Goal: Information Seeking & Learning: Learn about a topic

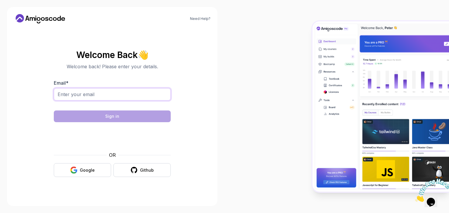
click at [115, 96] on input "Email *" at bounding box center [112, 94] width 117 height 12
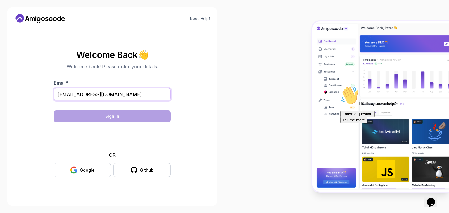
type input "[EMAIL_ADDRESS][DOMAIN_NAME]"
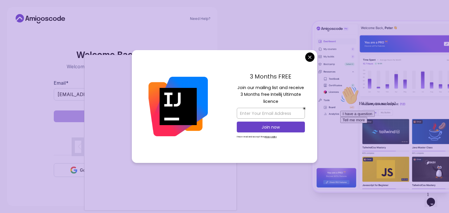
click at [309, 56] on body "Need Help? Welcome Back 👋 Welcome back! Please enter your details. Email * zolm…" at bounding box center [224, 106] width 449 height 213
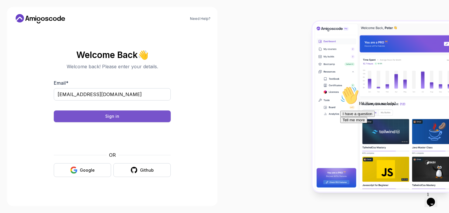
click at [113, 119] on div "Sign in" at bounding box center [112, 116] width 14 height 6
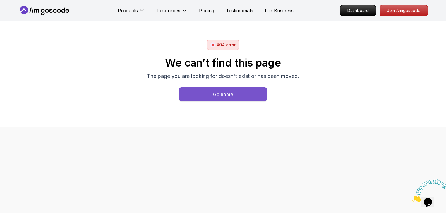
click at [213, 98] on div "Go home" at bounding box center [223, 94] width 20 height 7
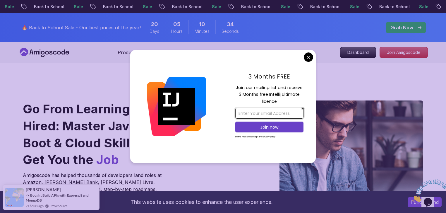
click at [256, 115] on input "email" at bounding box center [269, 113] width 68 height 11
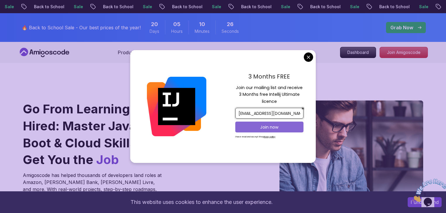
type input "[EMAIL_ADDRESS][DOMAIN_NAME]"
click at [269, 126] on p "Join now" at bounding box center [269, 127] width 55 height 6
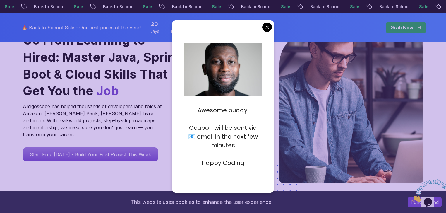
scroll to position [84, 0]
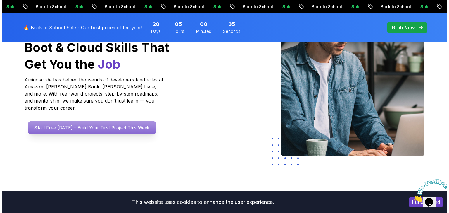
scroll to position [0, 0]
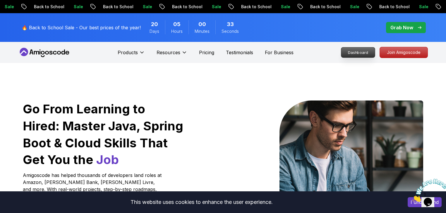
click at [351, 57] on p "Dashboard" at bounding box center [358, 52] width 34 height 10
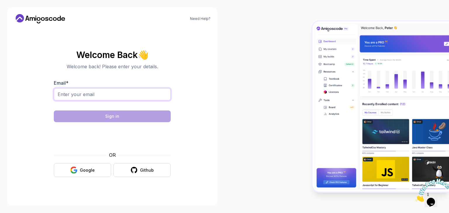
click at [123, 94] on input "Email *" at bounding box center [112, 94] width 117 height 12
type input "[EMAIL_ADDRESS][DOMAIN_NAME]"
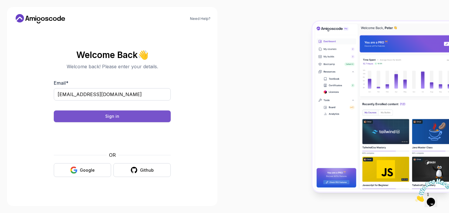
click at [111, 119] on div "Sign in" at bounding box center [112, 116] width 14 height 6
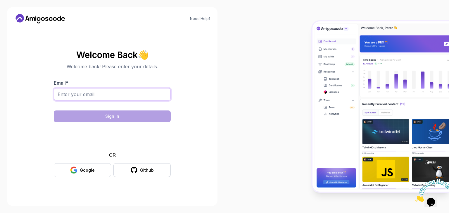
click at [113, 94] on input "Email *" at bounding box center [112, 94] width 117 height 12
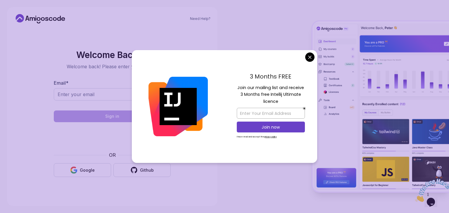
click at [312, 56] on body "Need Help? Welcome Back 👋 Welcome back! Please enter your details. Email * Sign…" at bounding box center [224, 106] width 449 height 213
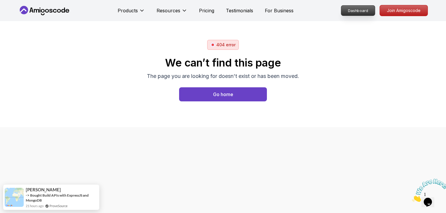
click at [344, 12] on p "Dashboard" at bounding box center [358, 11] width 34 height 10
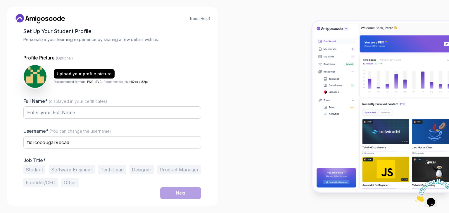
scroll to position [84, 0]
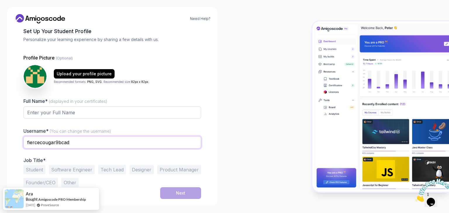
click at [97, 137] on input "fiercecougar9bcad" at bounding box center [112, 142] width 178 height 12
click at [108, 136] on input "fiercecougar9bcad" at bounding box center [112, 142] width 178 height 12
drag, startPoint x: 114, startPoint y: 135, endPoint x: 8, endPoint y: 136, distance: 106.2
click at [8, 136] on div "Need Help? 1 Set Up Your Profile 1 Set Up Your Profile 2 Let's Get to Know You …" at bounding box center [112, 106] width 225 height 213
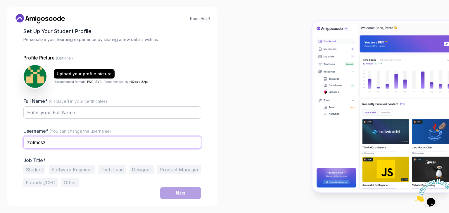
scroll to position [94, 0]
type input "zolmesz"
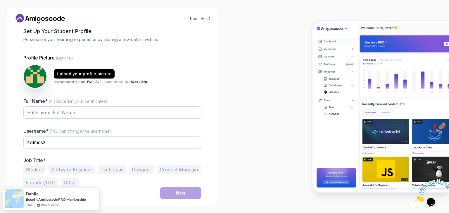
click at [79, 177] on button "Other" at bounding box center [69, 181] width 17 height 9
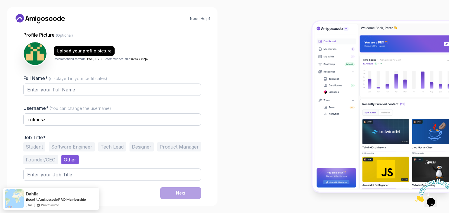
scroll to position [121, 0]
drag, startPoint x: 63, startPoint y: 101, endPoint x: 67, endPoint y: 99, distance: 4.6
click at [63, 113] on input "zolmesz" at bounding box center [112, 119] width 178 height 12
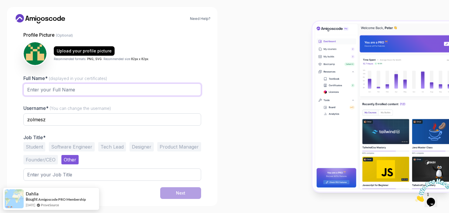
click at [98, 83] on input "Full Name* (displayed in your certificates)" at bounding box center [112, 89] width 178 height 12
type input "[PERSON_NAME]"
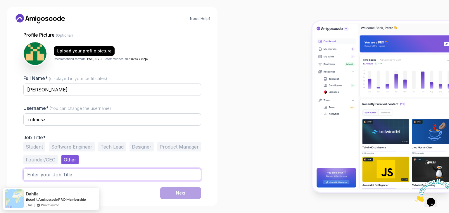
click at [97, 168] on input "text" at bounding box center [112, 174] width 178 height 12
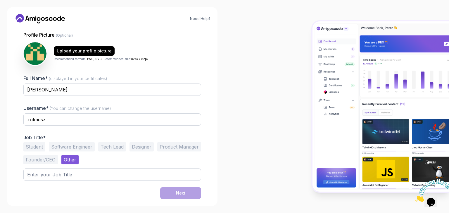
click at [71, 142] on button "Software Engineer" at bounding box center [72, 146] width 46 height 9
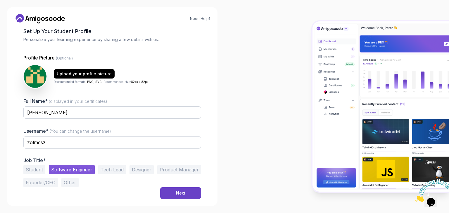
scroll to position [94, 0]
click at [126, 165] on button "Tech Lead" at bounding box center [112, 169] width 28 height 9
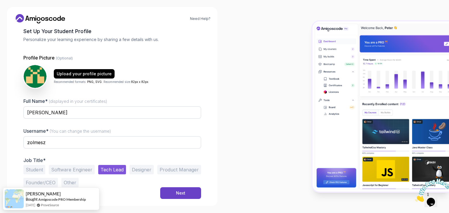
click at [154, 165] on button "Designer" at bounding box center [142, 169] width 24 height 9
click at [79, 177] on button "Other" at bounding box center [69, 181] width 17 height 9
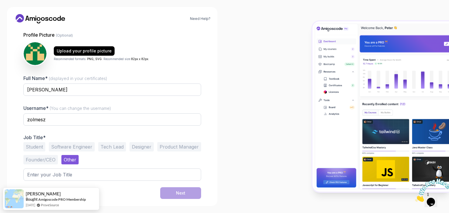
scroll to position [121, 0]
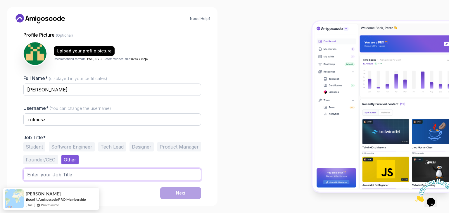
click at [92, 168] on input "text" at bounding box center [112, 174] width 178 height 12
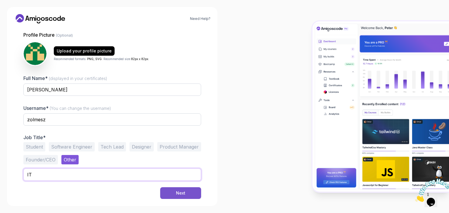
type input "IT"
drag, startPoint x: 172, startPoint y: 186, endPoint x: 175, endPoint y: 186, distance: 3.2
click at [176, 190] on div "Next" at bounding box center [180, 193] width 9 height 6
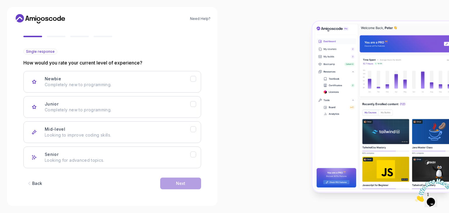
scroll to position [111, 0]
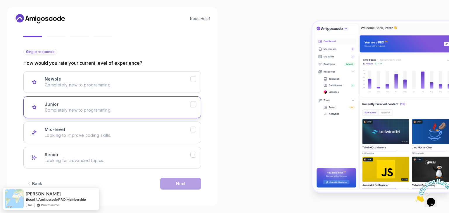
click at [192, 103] on icon "Junior" at bounding box center [193, 104] width 3 height 2
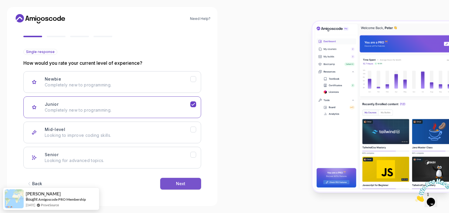
click at [181, 177] on button "Next" at bounding box center [180, 183] width 41 height 12
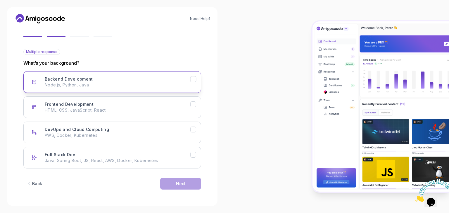
click at [184, 71] on button "Backend Development Node.js, Python, Java" at bounding box center [112, 82] width 178 height 22
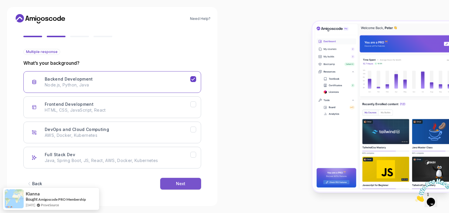
click at [179, 182] on div "Next" at bounding box center [180, 183] width 9 height 6
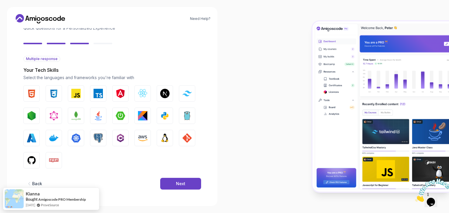
scroll to position [131, 0]
click at [103, 111] on img "button" at bounding box center [98, 115] width 9 height 9
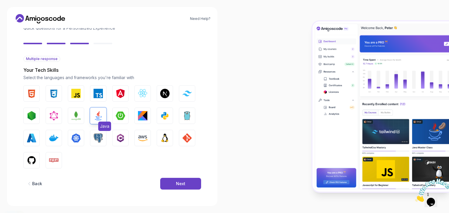
scroll to position [103, 0]
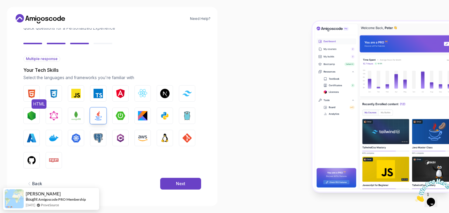
click at [36, 89] on img "button" at bounding box center [31, 93] width 9 height 9
click at [94, 133] on img "button" at bounding box center [98, 137] width 9 height 9
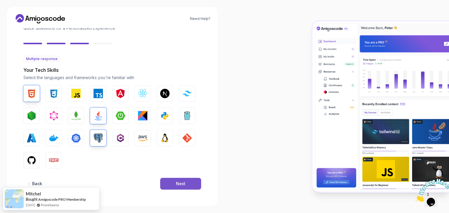
click at [176, 180] on div "Next" at bounding box center [180, 183] width 9 height 6
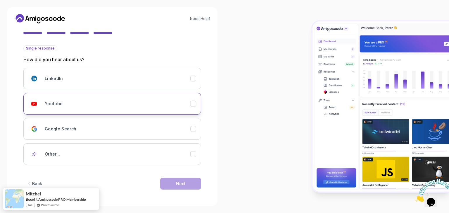
scroll to position [112, 0]
click at [191, 101] on icon "Youtube" at bounding box center [194, 104] width 6 height 6
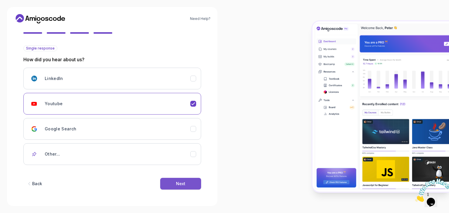
click at [177, 180] on div "Next" at bounding box center [180, 183] width 9 height 6
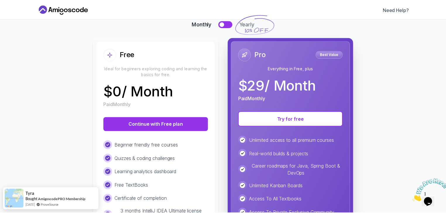
scroll to position [19, 0]
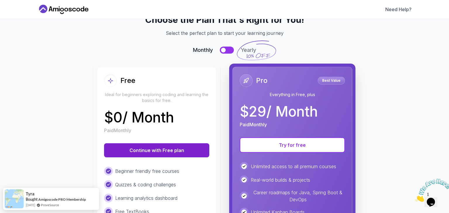
click at [136, 157] on button "Continue with Free plan" at bounding box center [156, 150] width 105 height 14
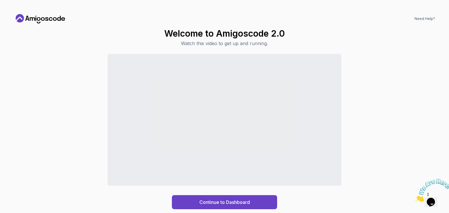
click at [384, 124] on div "Continue to Dashboard" at bounding box center [224, 131] width 421 height 155
click at [49, 21] on icon at bounding box center [46, 19] width 3 height 4
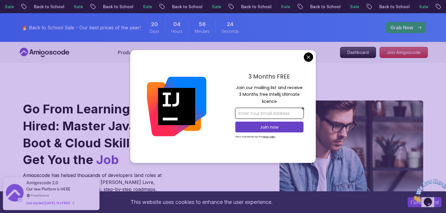
click at [271, 112] on input "email" at bounding box center [269, 113] width 68 height 11
type input "[EMAIL_ADDRESS][DOMAIN_NAME]"
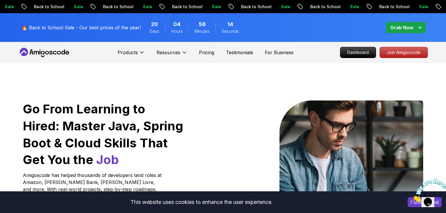
click at [342, 57] on p "Dashboard" at bounding box center [358, 52] width 34 height 10
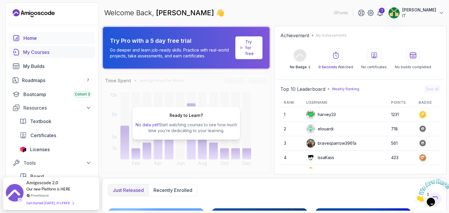
click at [37, 56] on div "My Courses" at bounding box center [57, 52] width 68 height 7
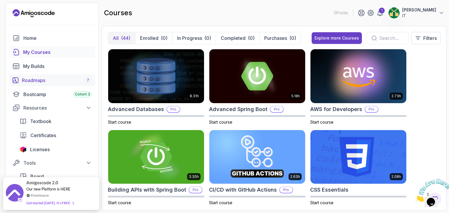
click at [40, 84] on div "Roadmaps 7" at bounding box center [57, 80] width 70 height 7
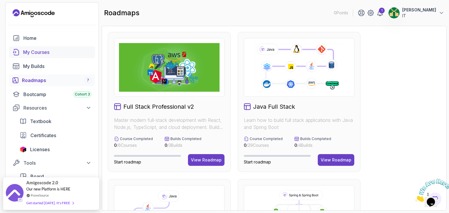
click at [32, 56] on div "My Courses" at bounding box center [57, 52] width 68 height 7
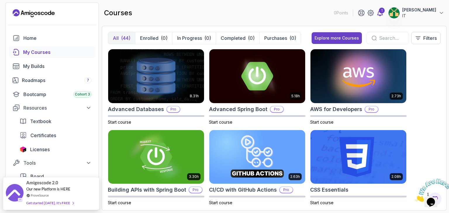
click at [377, 16] on icon at bounding box center [380, 12] width 7 height 7
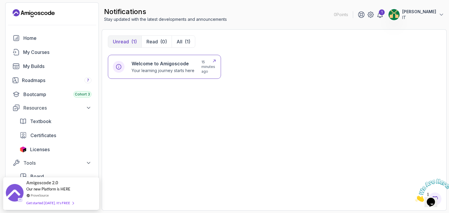
click at [149, 67] on h6 "Welcome to Amigoscode" at bounding box center [163, 63] width 63 height 7
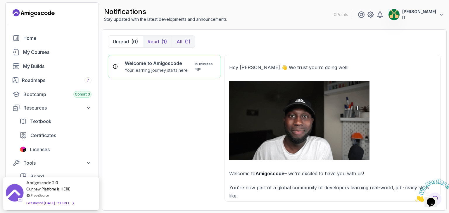
click at [182, 45] on p "All" at bounding box center [180, 41] width 6 height 7
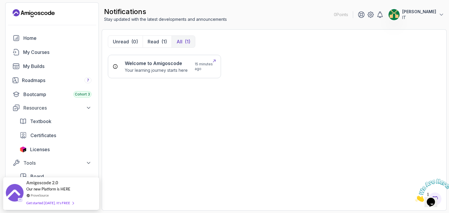
click at [138, 67] on h6 "Welcome to Amigoscode" at bounding box center [156, 63] width 63 height 7
drag, startPoint x: 133, startPoint y: 53, endPoint x: 142, endPoint y: 51, distance: 8.9
click at [129, 45] on p "Unread" at bounding box center [121, 41] width 16 height 7
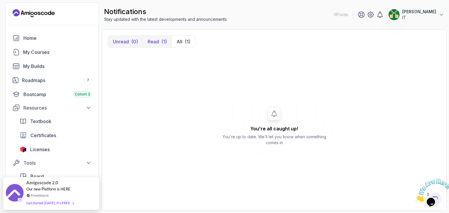
click at [159, 45] on p "Read" at bounding box center [153, 41] width 11 height 7
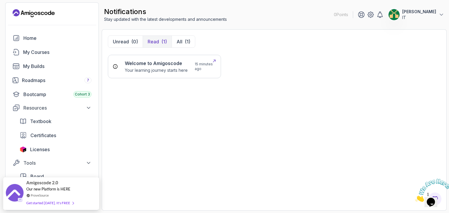
click at [156, 67] on h6 "Welcome to Amigoscode" at bounding box center [156, 63] width 63 height 7
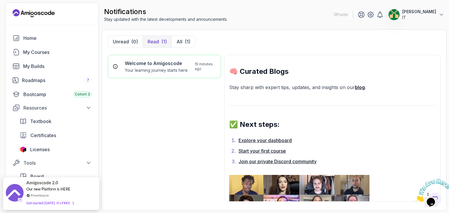
scroll to position [309, 0]
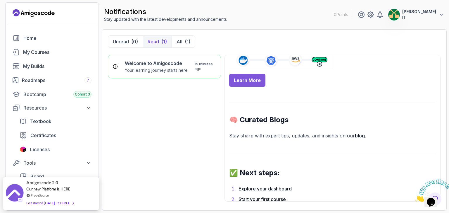
click at [388, 17] on img at bounding box center [394, 15] width 12 height 12
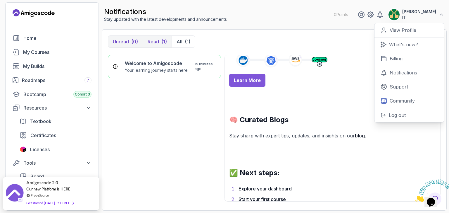
click at [123, 45] on p "Unread" at bounding box center [121, 41] width 16 height 7
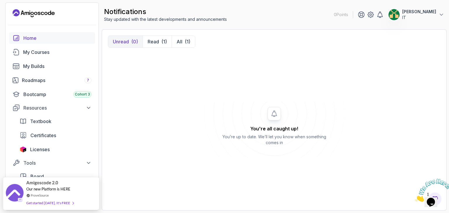
click at [34, 42] on div "Home" at bounding box center [57, 38] width 68 height 7
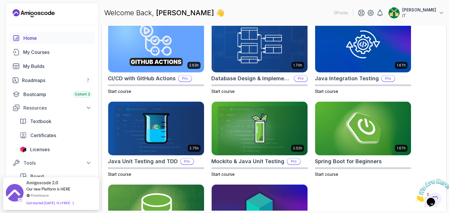
scroll to position [177, 0]
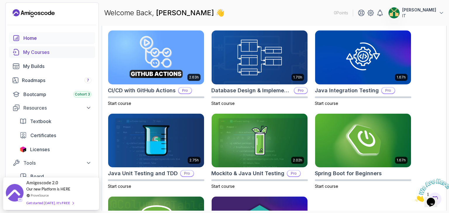
click at [30, 56] on div "My Courses" at bounding box center [57, 52] width 68 height 7
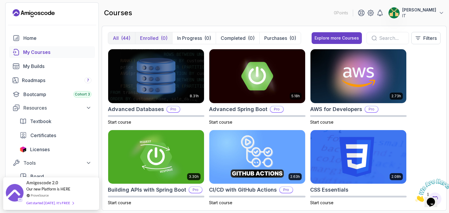
click at [158, 42] on p "Enrolled" at bounding box center [149, 38] width 18 height 7
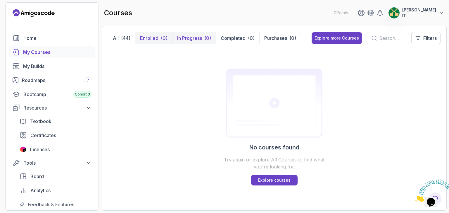
click at [202, 42] on p "In Progress" at bounding box center [189, 38] width 25 height 7
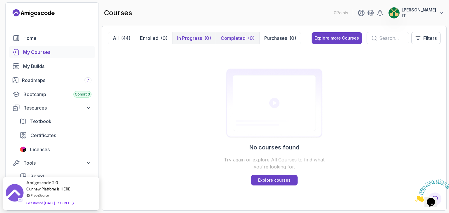
click at [246, 42] on p "Completed" at bounding box center [233, 38] width 25 height 7
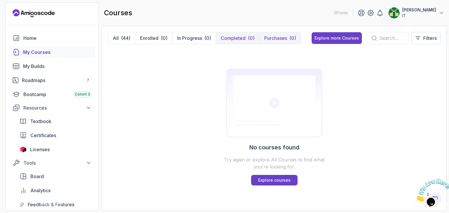
click at [287, 42] on p "Purchases" at bounding box center [275, 38] width 23 height 7
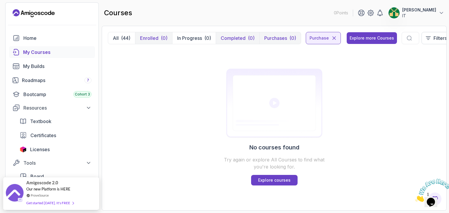
click at [158, 42] on p "Enrolled" at bounding box center [149, 38] width 18 height 7
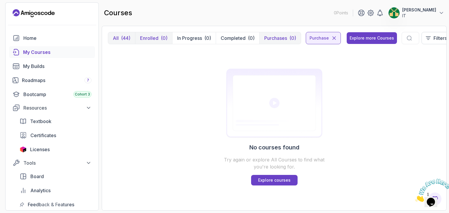
click at [127, 42] on div "(44)" at bounding box center [125, 38] width 9 height 7
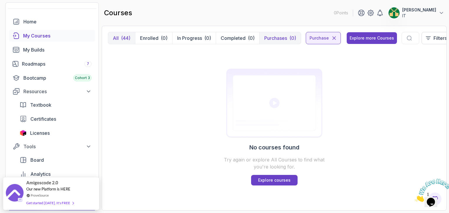
scroll to position [84, 0]
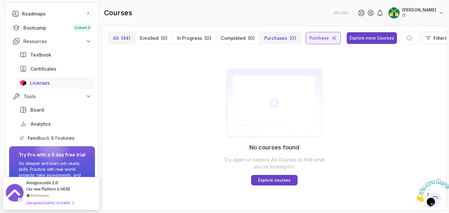
click at [46, 86] on span "Licenses" at bounding box center [40, 82] width 20 height 7
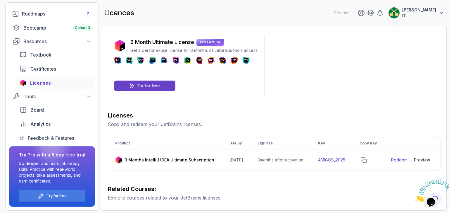
click at [440, 15] on icon at bounding box center [442, 13] width 6 height 6
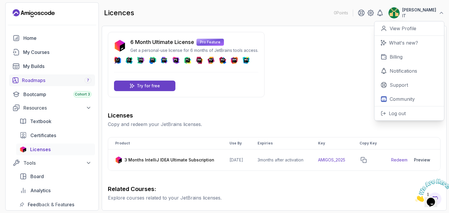
click at [53, 84] on div "Roadmaps 7" at bounding box center [57, 80] width 70 height 7
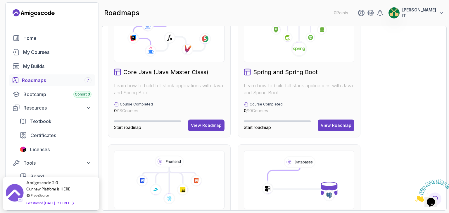
scroll to position [225, 0]
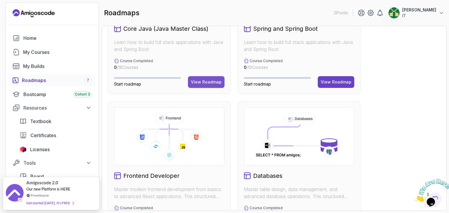
click at [206, 85] on div "View Roadmap" at bounding box center [206, 82] width 31 height 6
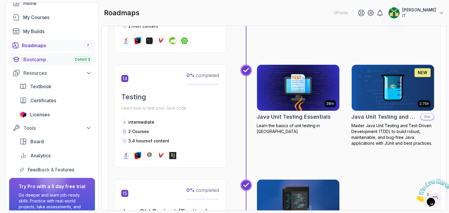
scroll to position [28, 0]
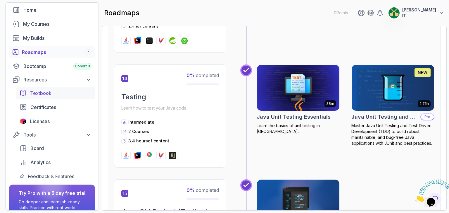
click at [49, 96] on span "Textbook" at bounding box center [40, 92] width 21 height 7
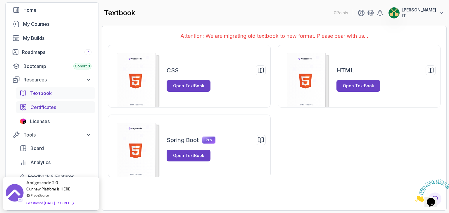
click at [52, 111] on span "Certificates" at bounding box center [43, 107] width 26 height 7
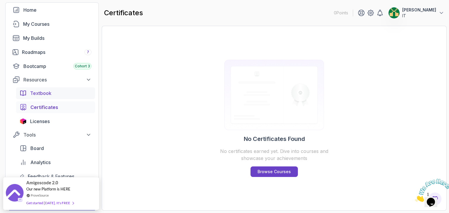
click at [48, 96] on span "Textbook" at bounding box center [40, 92] width 21 height 7
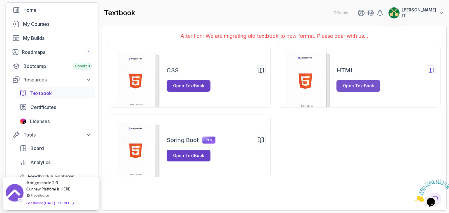
click at [357, 89] on div "Open TextBook" at bounding box center [358, 86] width 31 height 6
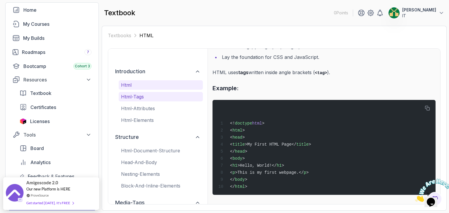
click at [148, 100] on p "html-tags" at bounding box center [161, 96] width 80 height 7
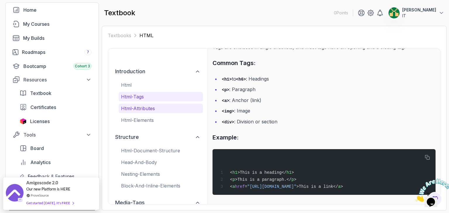
click at [154, 112] on p "html-attributes" at bounding box center [161, 108] width 80 height 7
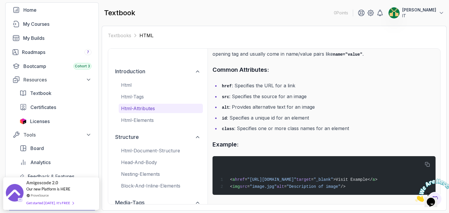
scroll to position [110, 0]
click at [146, 123] on p "html-elements" at bounding box center [161, 119] width 80 height 7
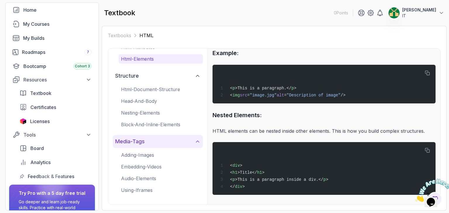
scroll to position [112, 0]
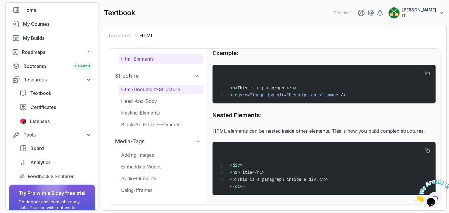
drag, startPoint x: 151, startPoint y: 75, endPoint x: 154, endPoint y: 75, distance: 3.2
click at [151, 86] on p "html-document-structure" at bounding box center [161, 89] width 80 height 7
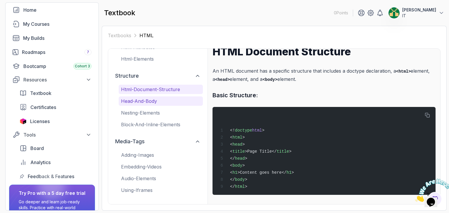
click at [155, 97] on p "head-and-body" at bounding box center [161, 100] width 80 height 7
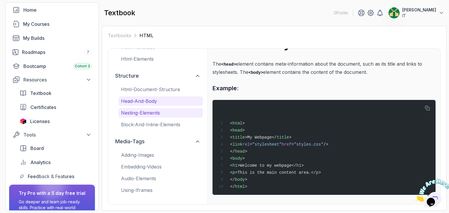
click at [155, 109] on p "nesting-elements" at bounding box center [161, 112] width 80 height 7
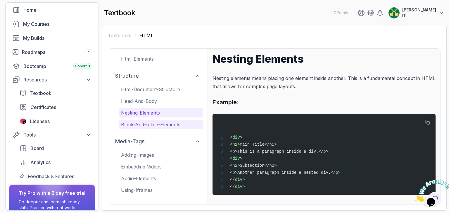
click at [151, 121] on p "block-and-inline-elements" at bounding box center [161, 124] width 80 height 7
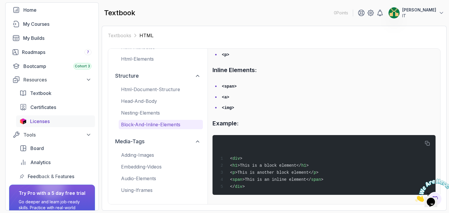
scroll to position [44, 0]
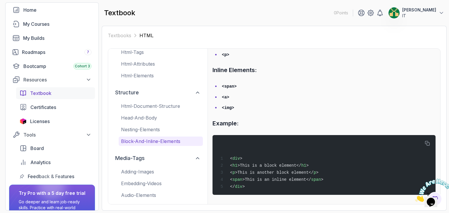
click at [46, 96] on span "Textbook" at bounding box center [40, 92] width 21 height 7
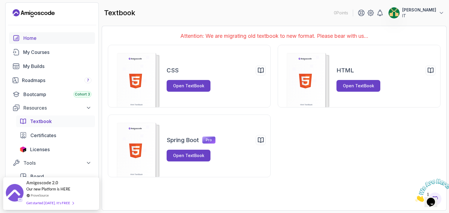
drag, startPoint x: 31, startPoint y: 47, endPoint x: 56, endPoint y: 42, distance: 25.9
click at [31, 42] on div "Home" at bounding box center [57, 38] width 68 height 7
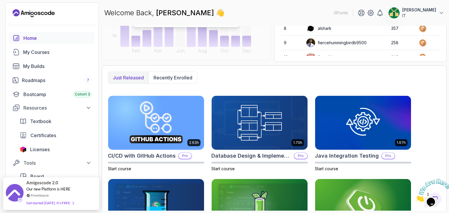
scroll to position [102, 0]
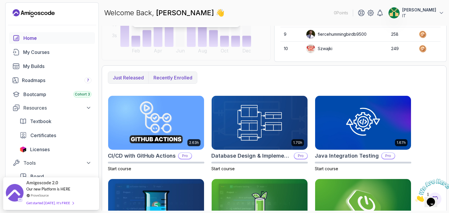
click at [192, 81] on p "Recently enrolled" at bounding box center [173, 77] width 39 height 7
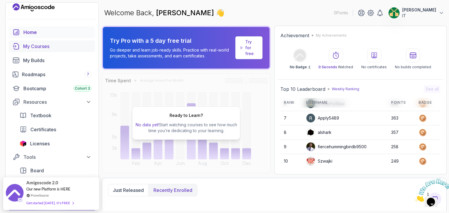
scroll to position [0, 0]
